Goal: Task Accomplishment & Management: Manage account settings

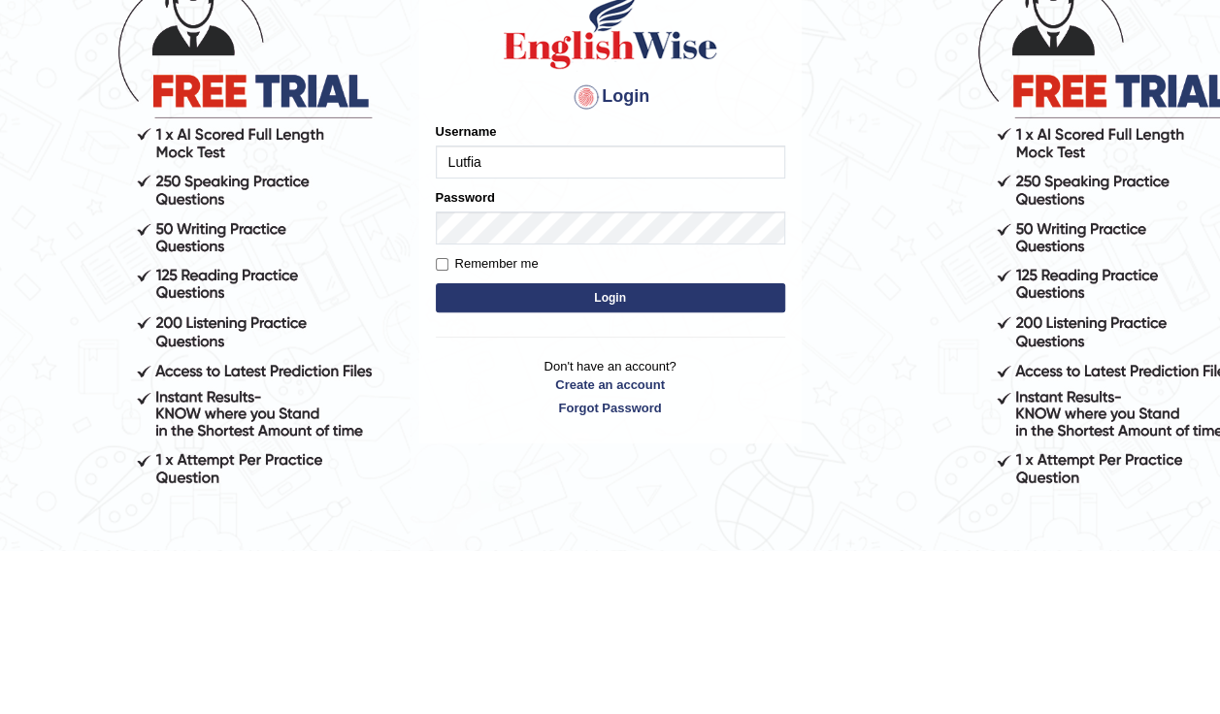
type input "Lutfia"
click at [438, 431] on input "Remember me" at bounding box center [442, 428] width 13 height 13
checkbox input "true"
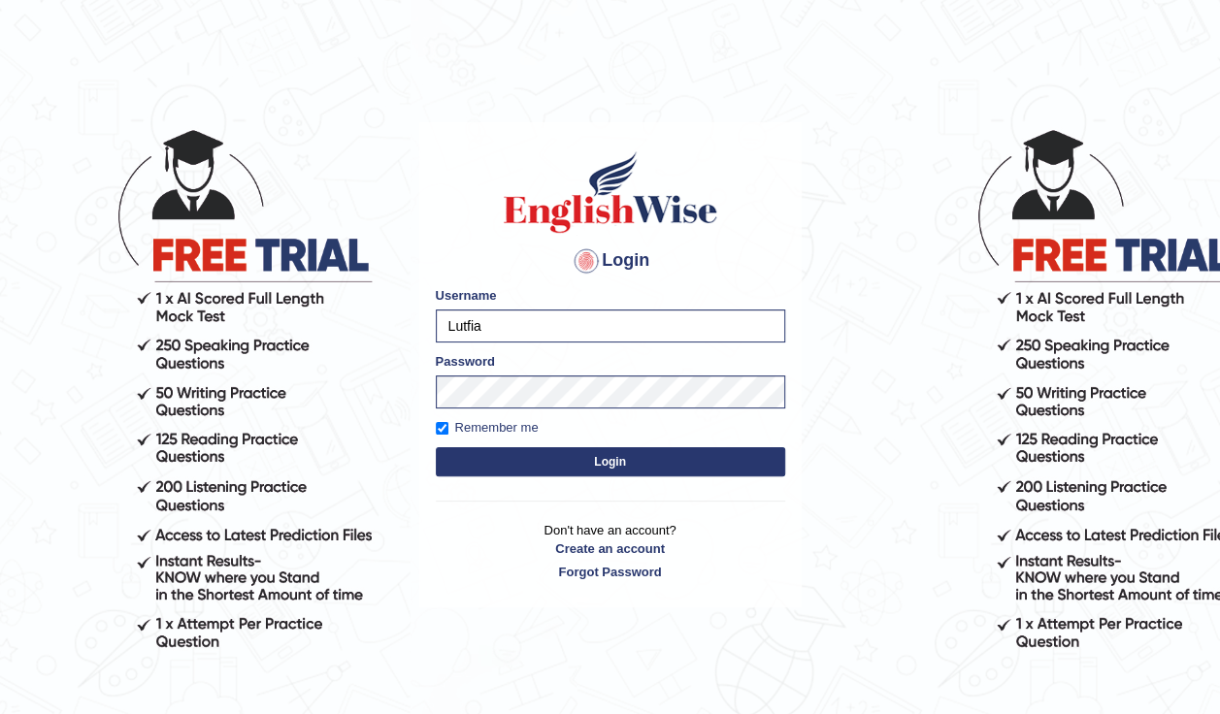
click at [596, 473] on button "Login" at bounding box center [610, 461] width 349 height 29
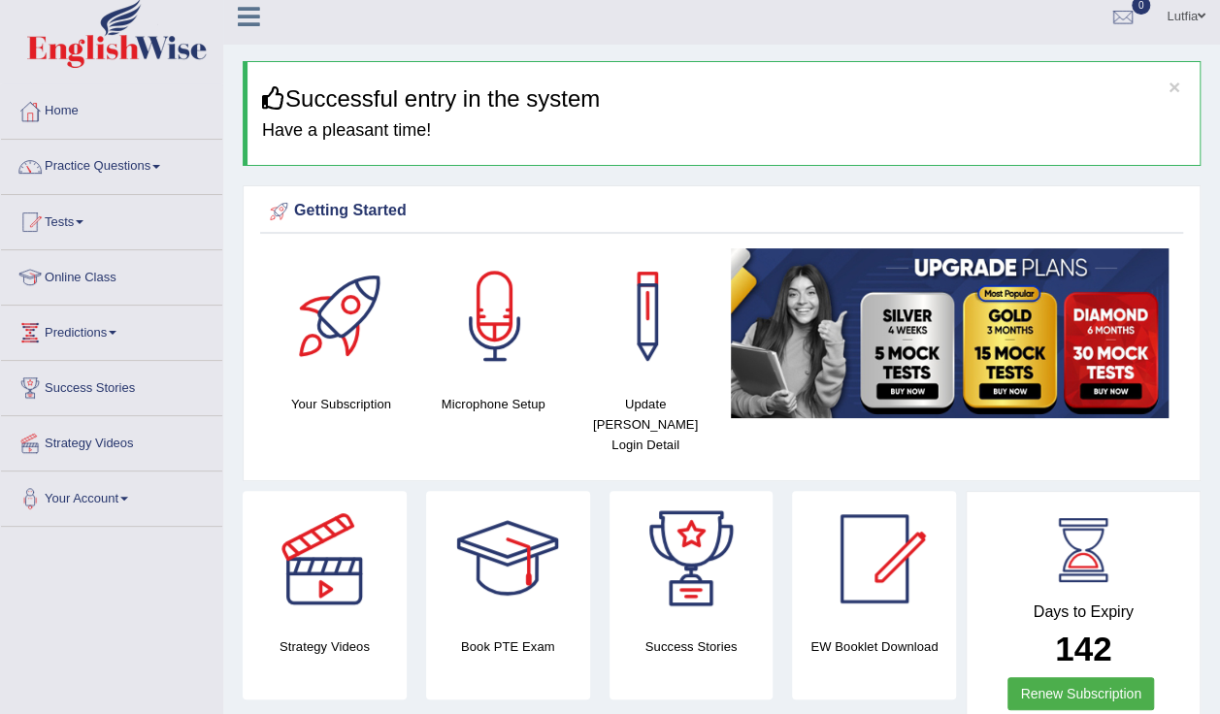
scroll to position [8, 0]
